Goal: Communication & Community: Answer question/provide support

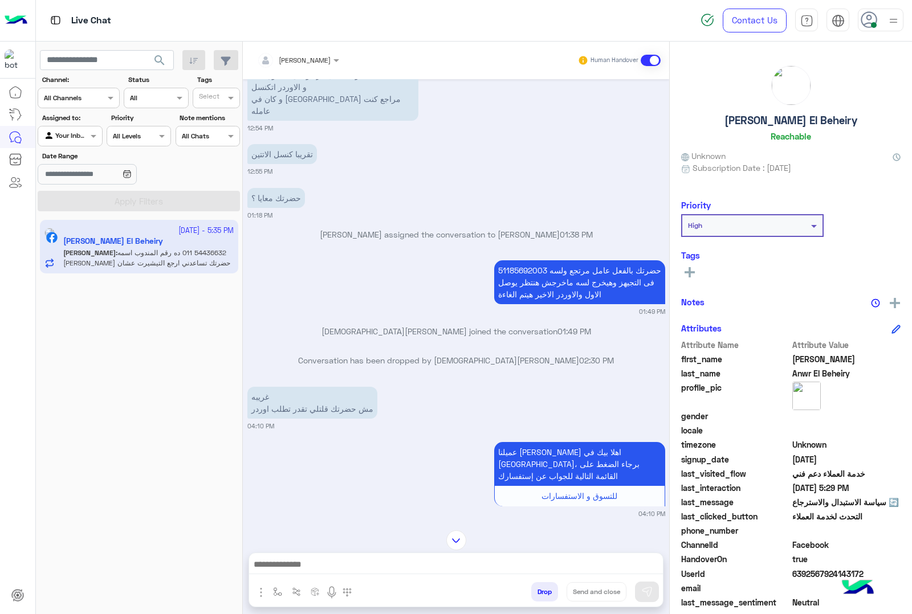
scroll to position [249, 0]
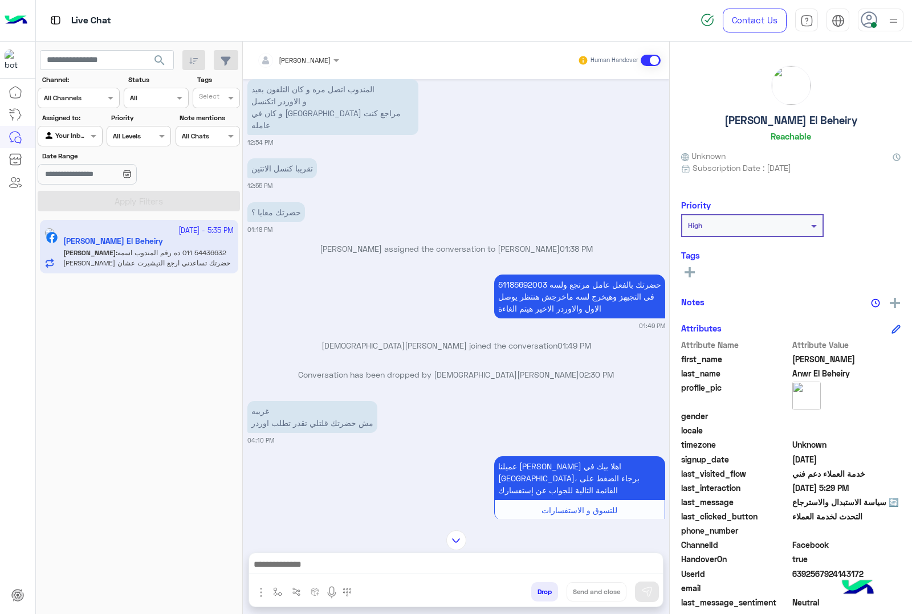
click at [509, 275] on p "51185692003 حضرتك بالفعل عامل مرتجع ولسه فى التجيهز وهيخرج لسه ماخرجش هنتظر يوص…" at bounding box center [579, 297] width 171 height 44
copy p "51185692003"
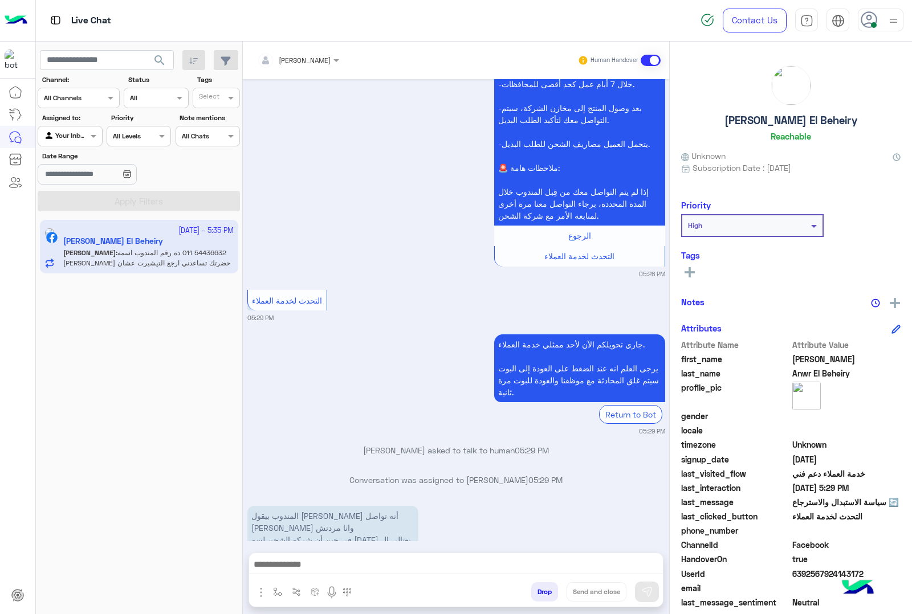
scroll to position [7064, 0]
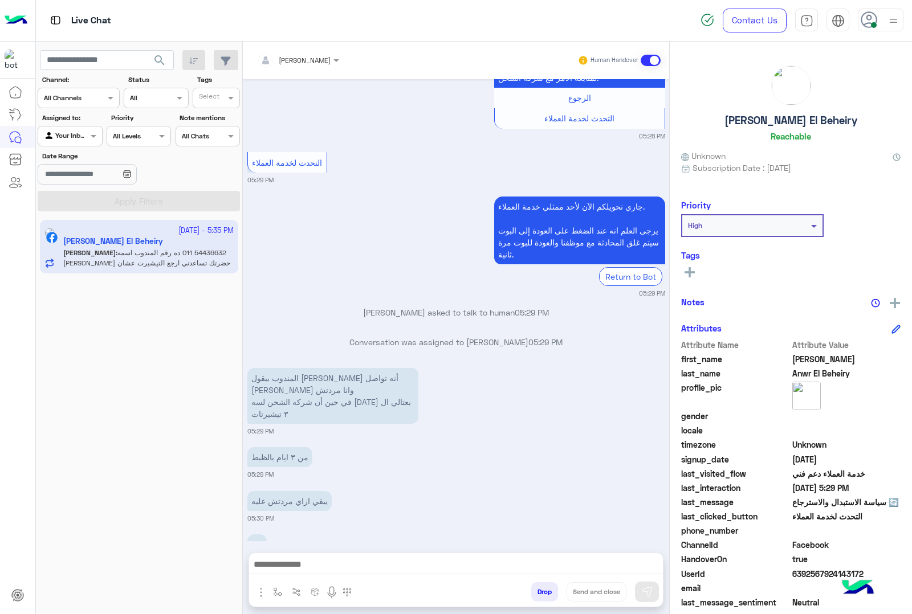
click at [323, 555] on div at bounding box center [456, 567] width 414 height 28
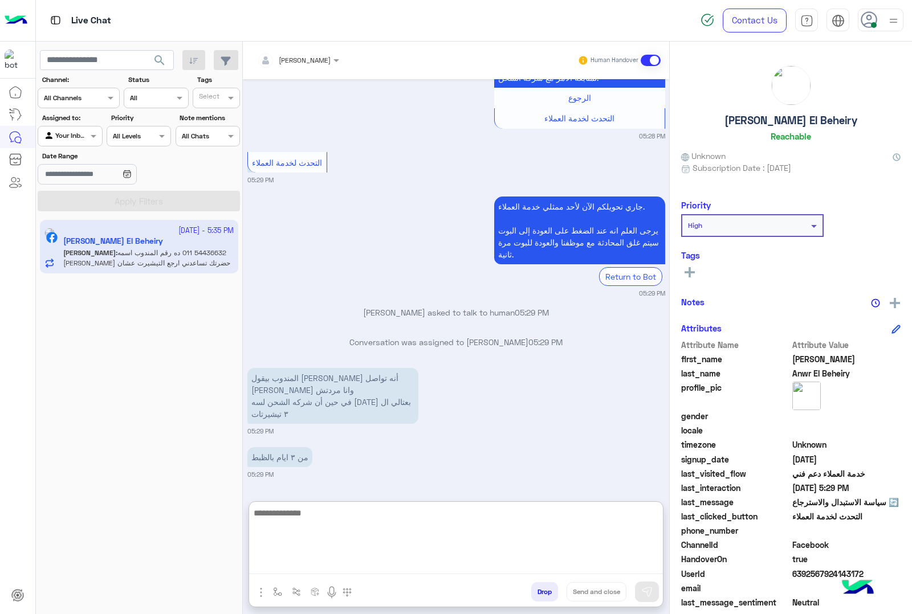
click at [322, 560] on textarea at bounding box center [456, 540] width 414 height 68
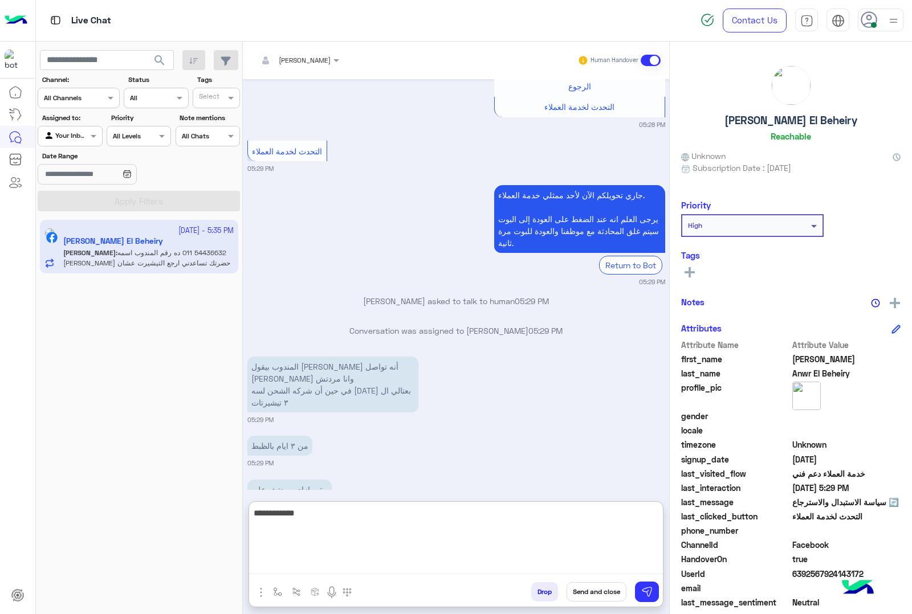
type textarea "**********"
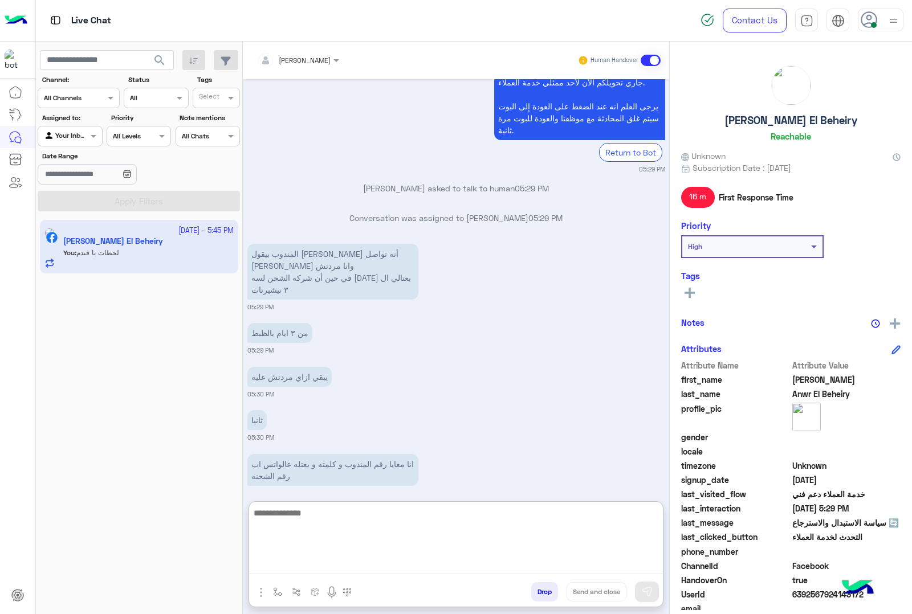
scroll to position [7188, 0]
click at [386, 514] on textarea at bounding box center [456, 540] width 414 height 68
paste textarea "********"
type textarea "**********"
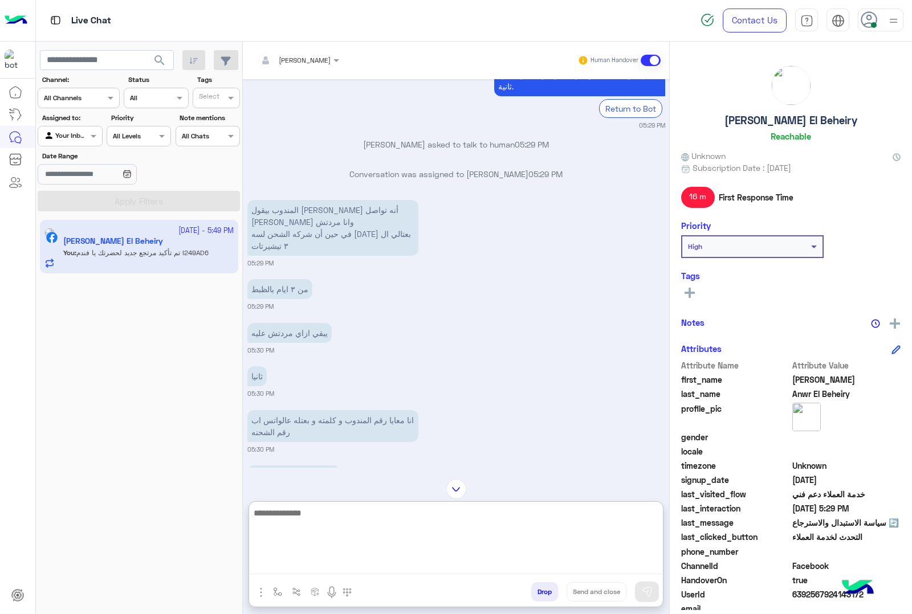
scroll to position [7232, 0]
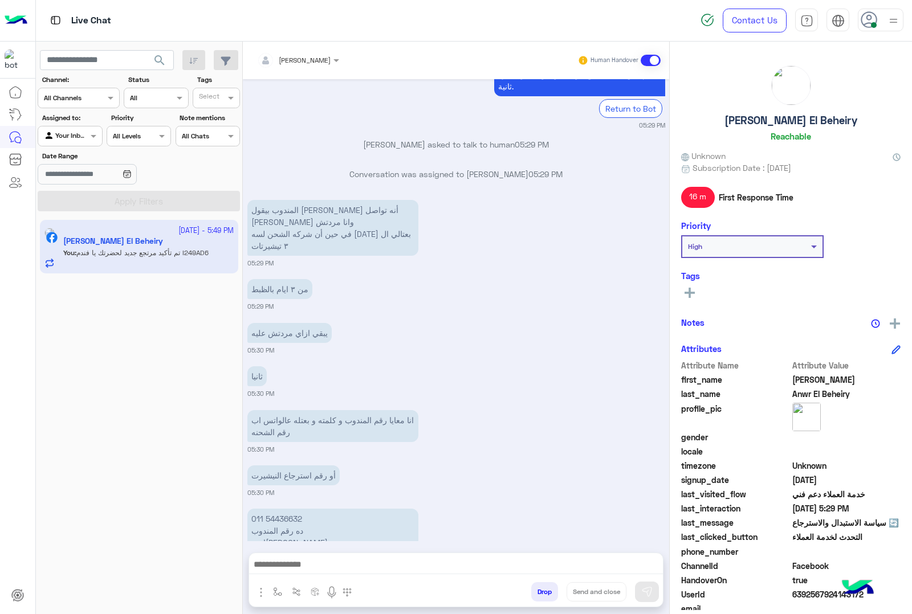
click at [743, 122] on h5 "[PERSON_NAME] El Beheiry" at bounding box center [790, 120] width 133 height 13
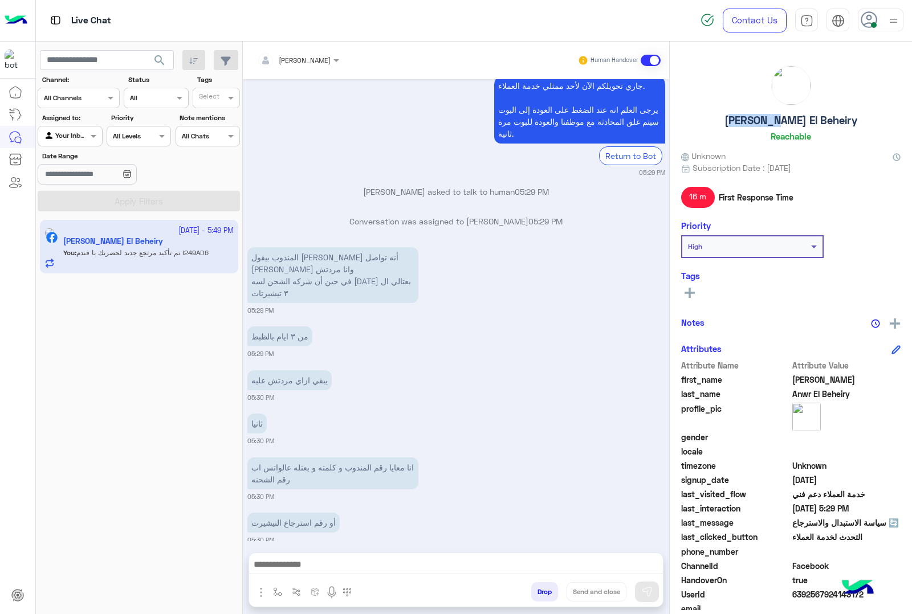
click at [743, 122] on h5 "[PERSON_NAME] El Beheiry" at bounding box center [790, 120] width 133 height 13
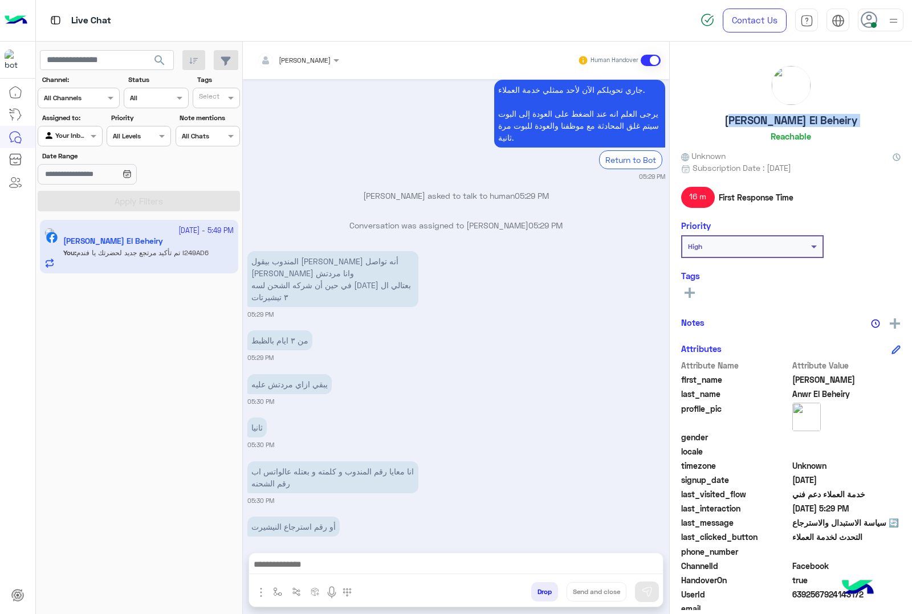
click at [743, 122] on h5 "[PERSON_NAME] El Beheiry" at bounding box center [790, 120] width 133 height 13
copy h5 "[PERSON_NAME] El Beheiry"
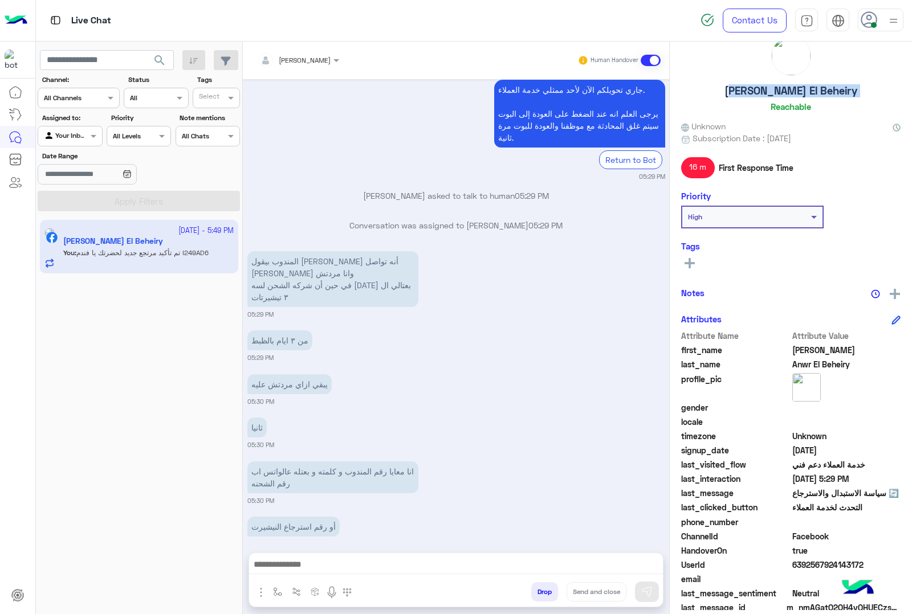
scroll to position [46, 0]
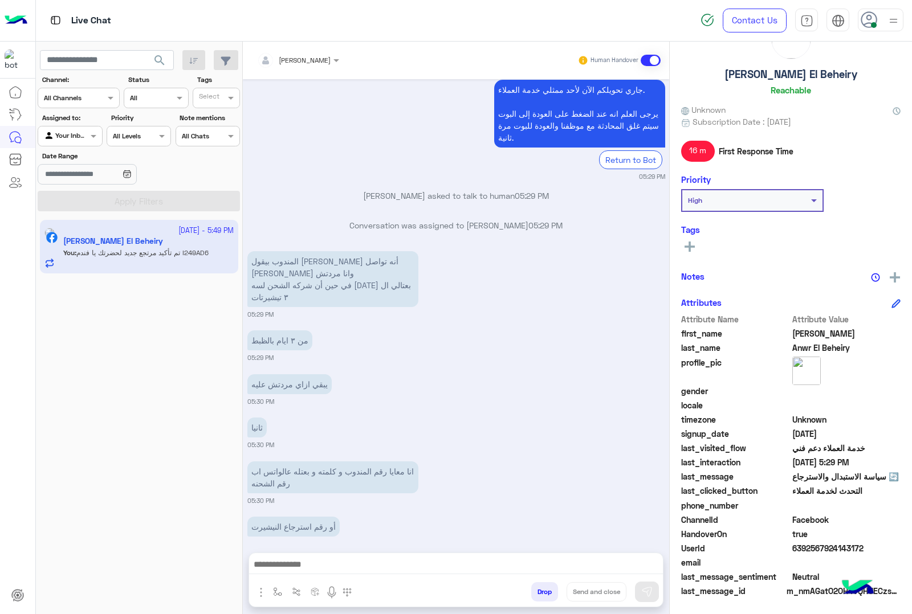
click at [814, 550] on span "6392567924143172" at bounding box center [846, 548] width 109 height 12
copy span "6392567924143172"
click at [540, 585] on button "Drop" at bounding box center [544, 591] width 27 height 19
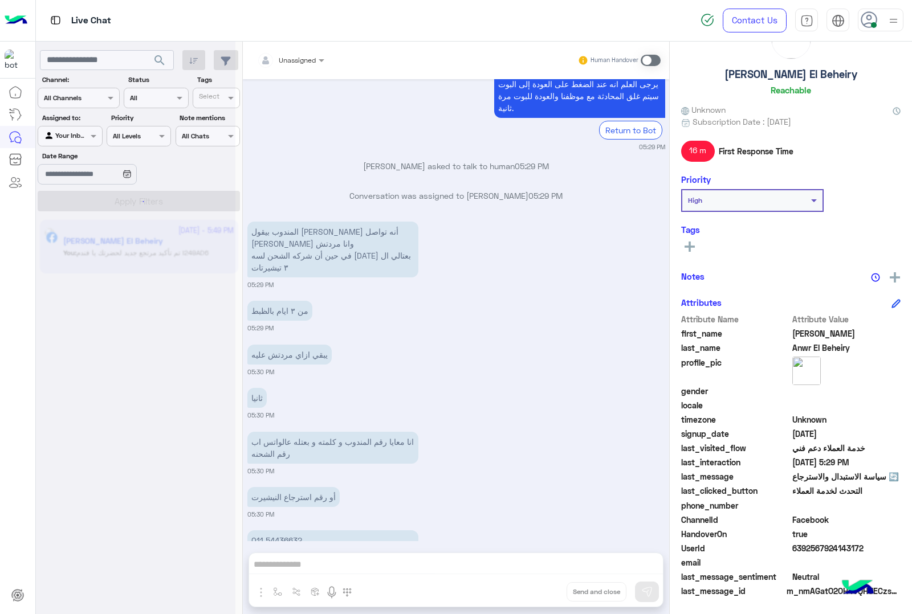
click at [885, 21] on div at bounding box center [880, 20] width 46 height 23
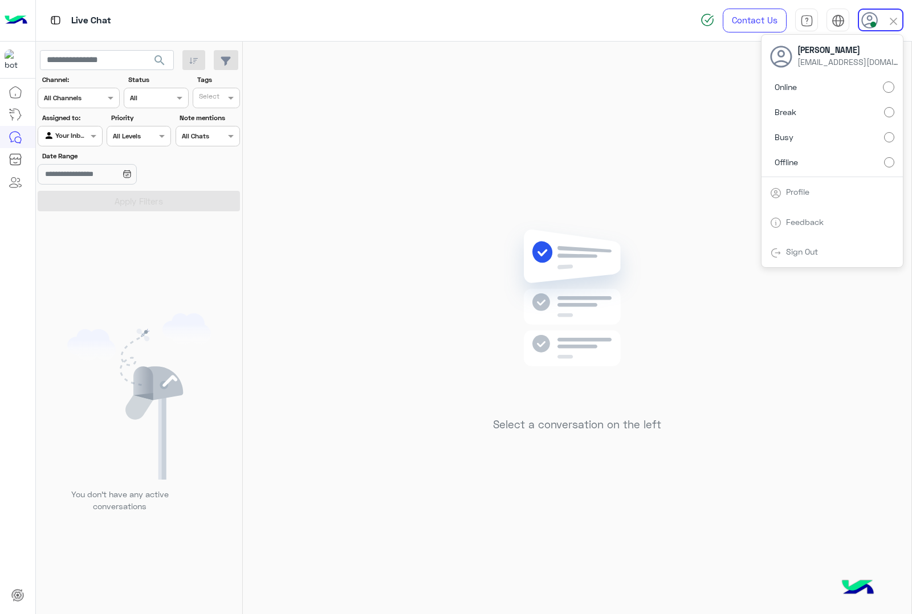
click at [829, 163] on label "Offline" at bounding box center [832, 162] width 124 height 21
drag, startPoint x: 892, startPoint y: 19, endPoint x: 869, endPoint y: 6, distance: 26.3
click at [890, 19] on img at bounding box center [893, 21] width 13 height 13
